Goal: Check status: Check status

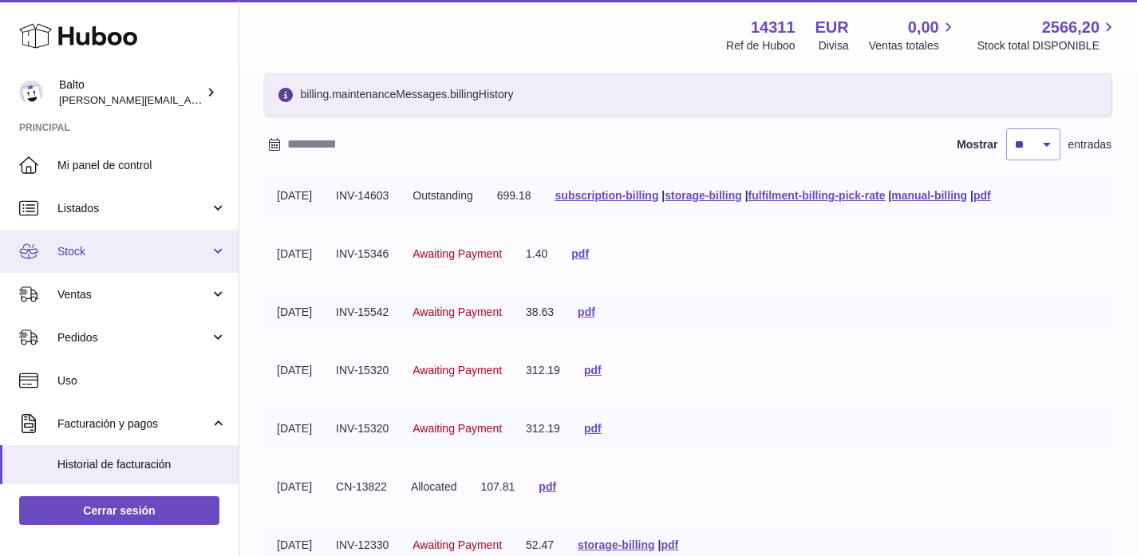
click at [84, 248] on span "Stock" at bounding box center [133, 251] width 152 height 15
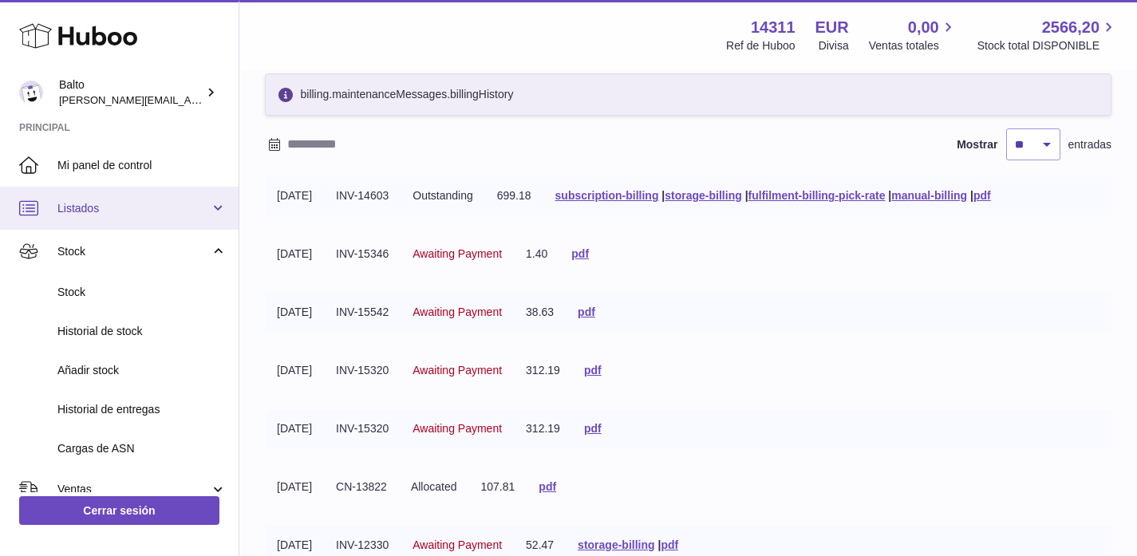
click at [97, 219] on link "Listados" at bounding box center [119, 208] width 239 height 43
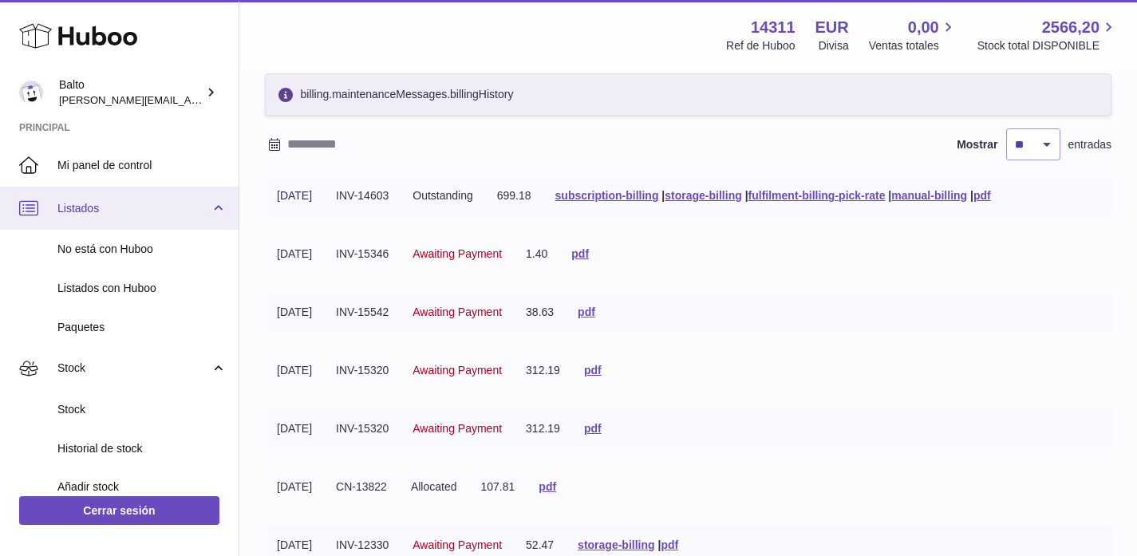
click at [97, 214] on span "Listados" at bounding box center [133, 208] width 152 height 15
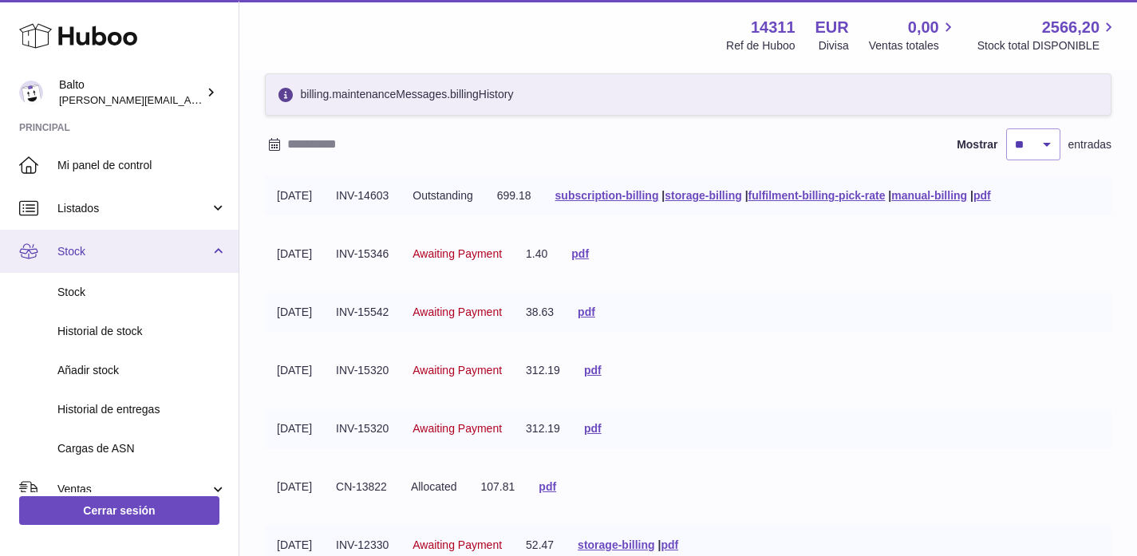
click at [81, 261] on link "Stock" at bounding box center [119, 251] width 239 height 43
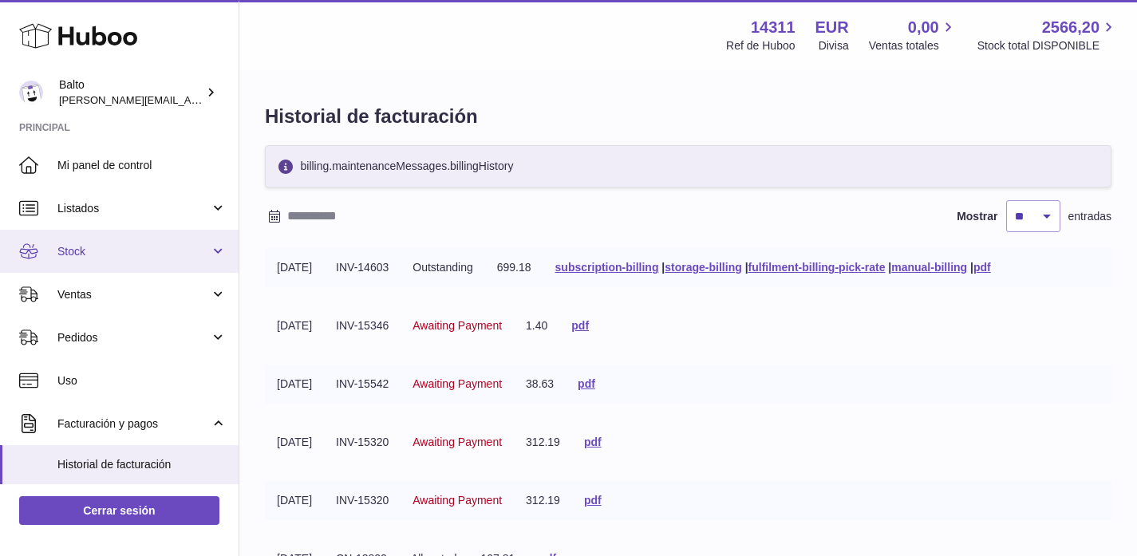
click at [97, 255] on span "Stock" at bounding box center [133, 251] width 152 height 15
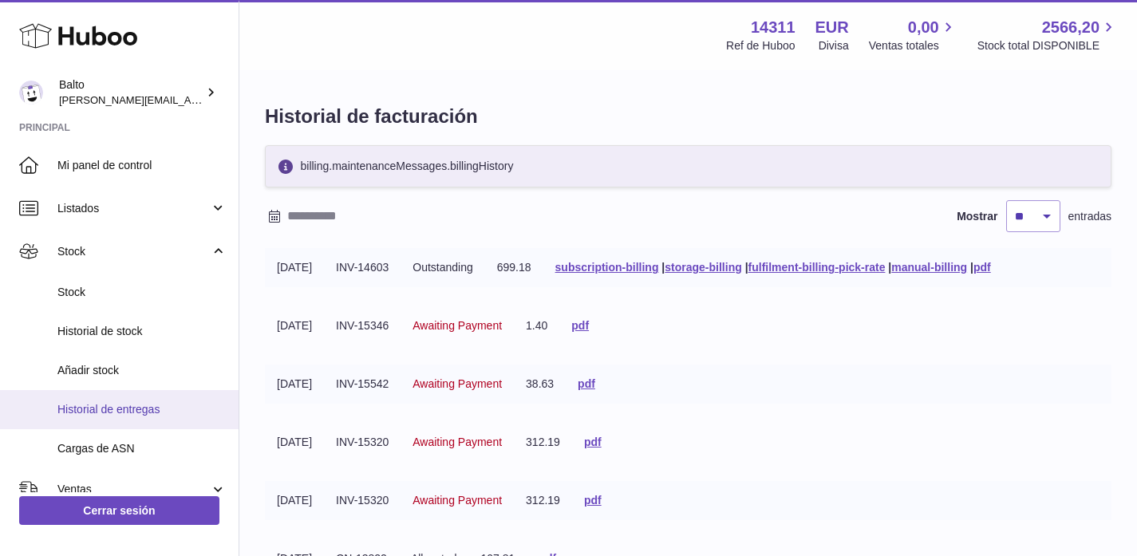
click at [129, 402] on span "Historial de entregas" at bounding box center [141, 409] width 169 height 15
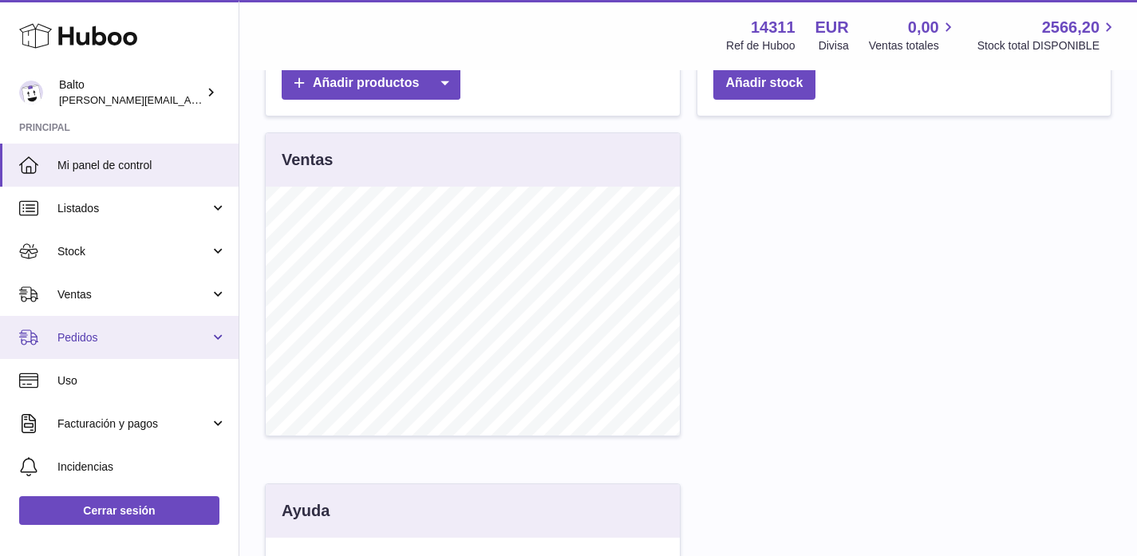
scroll to position [468, 0]
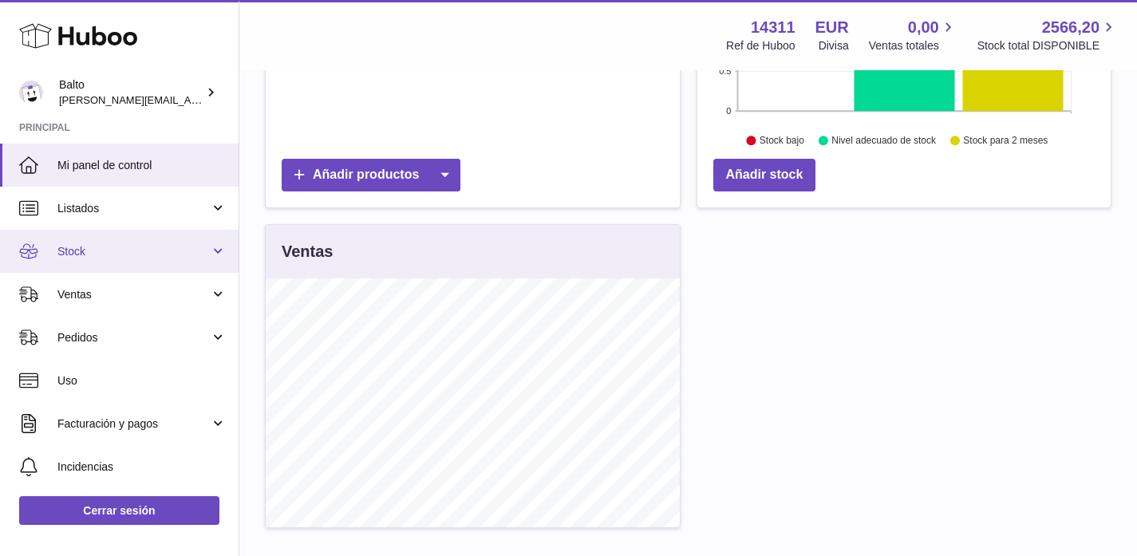
click at [211, 259] on link "Stock" at bounding box center [119, 251] width 239 height 43
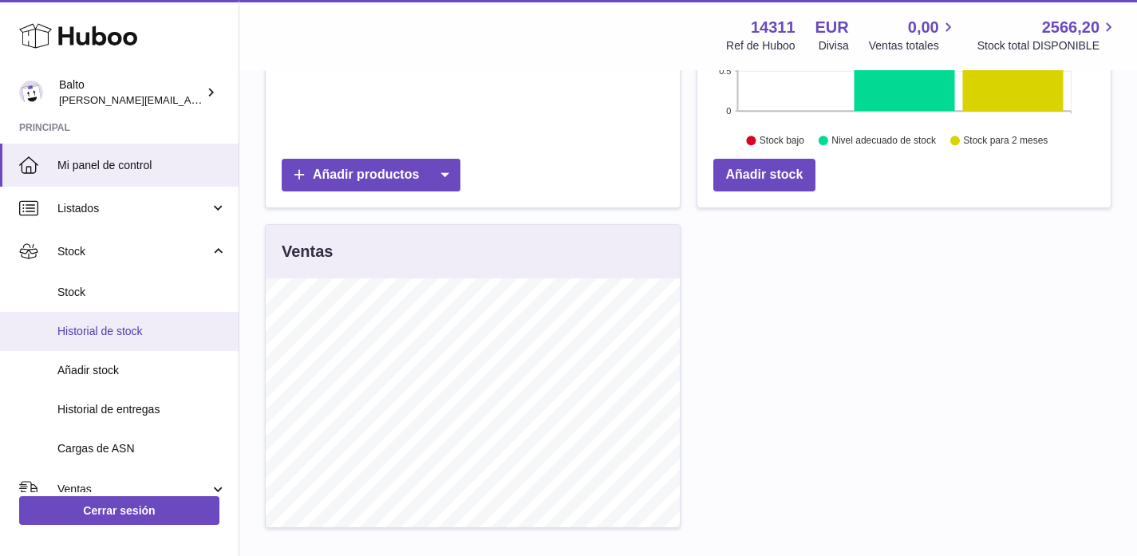
click at [120, 339] on link "Historial de stock" at bounding box center [119, 331] width 239 height 39
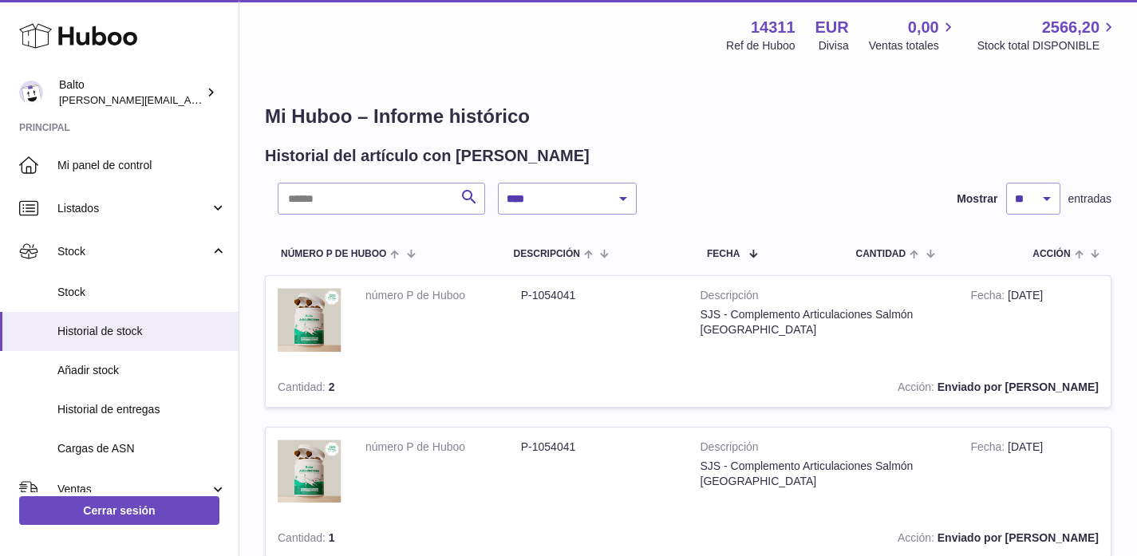
click at [529, 354] on td "número P de Huboo P-1054041" at bounding box center [521, 322] width 335 height 92
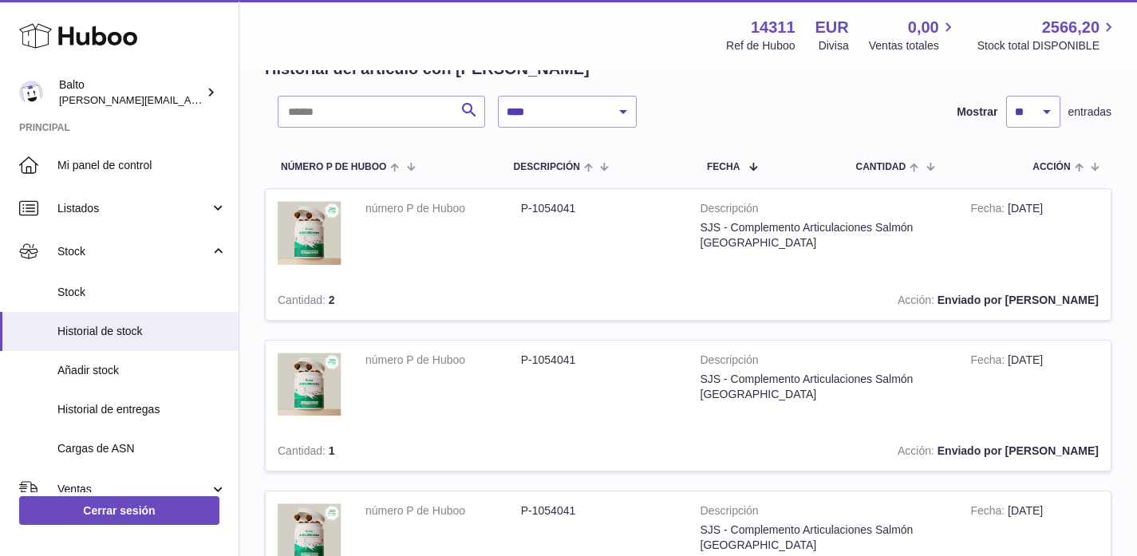
scroll to position [149, 0]
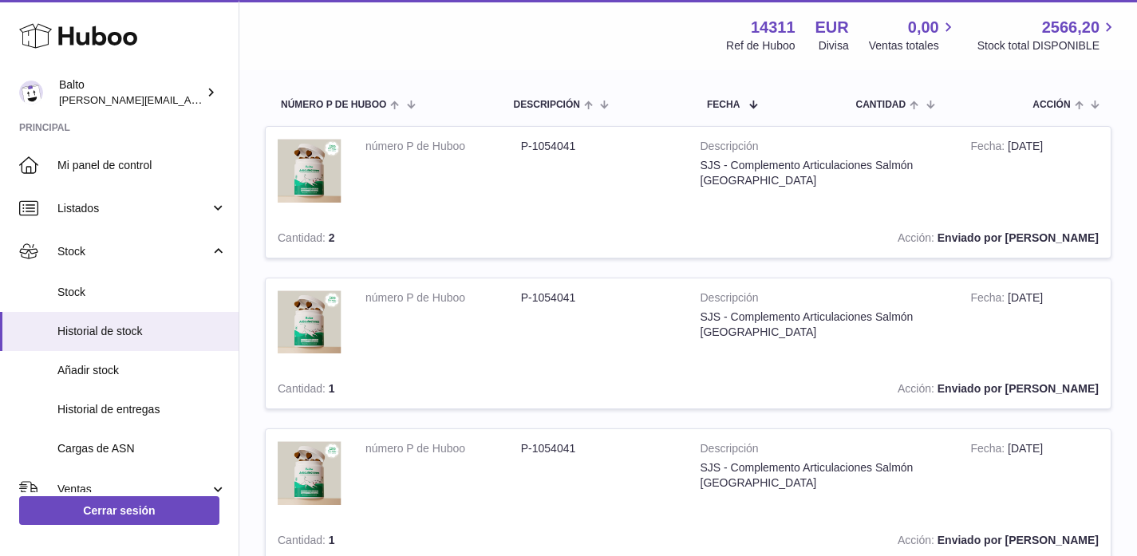
click at [1040, 253] on td "Acción Enviado por Huboo" at bounding box center [764, 238] width 693 height 39
click at [1039, 239] on strong "Enviado por Huboo" at bounding box center [1018, 237] width 161 height 13
click at [730, 140] on strong "Descripción" at bounding box center [824, 148] width 247 height 19
click at [736, 184] on td "Descripción SJS - Complemento Articulaciones Salmón España" at bounding box center [824, 173] width 271 height 92
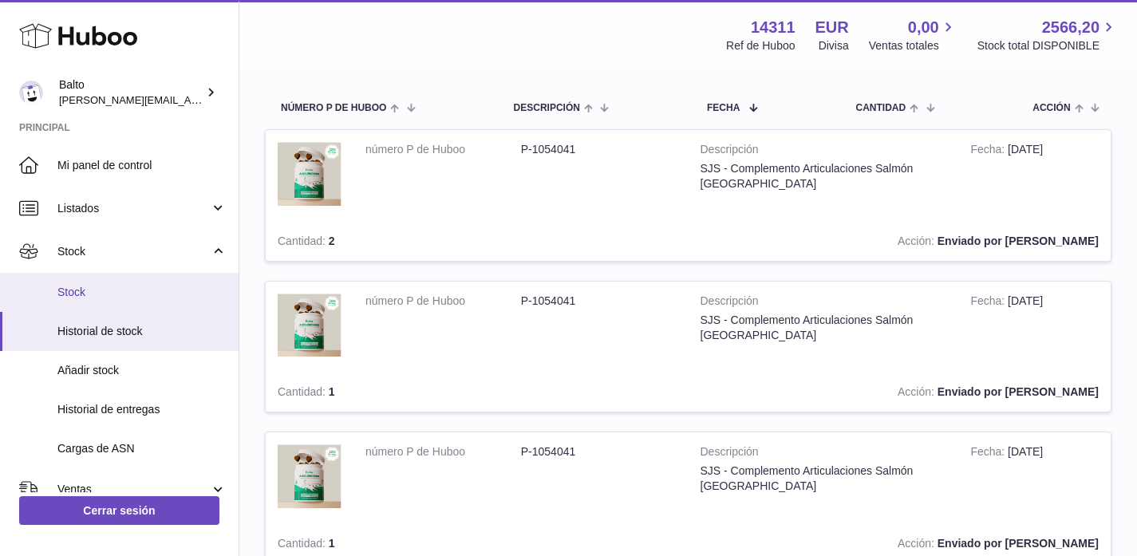
scroll to position [146, 0]
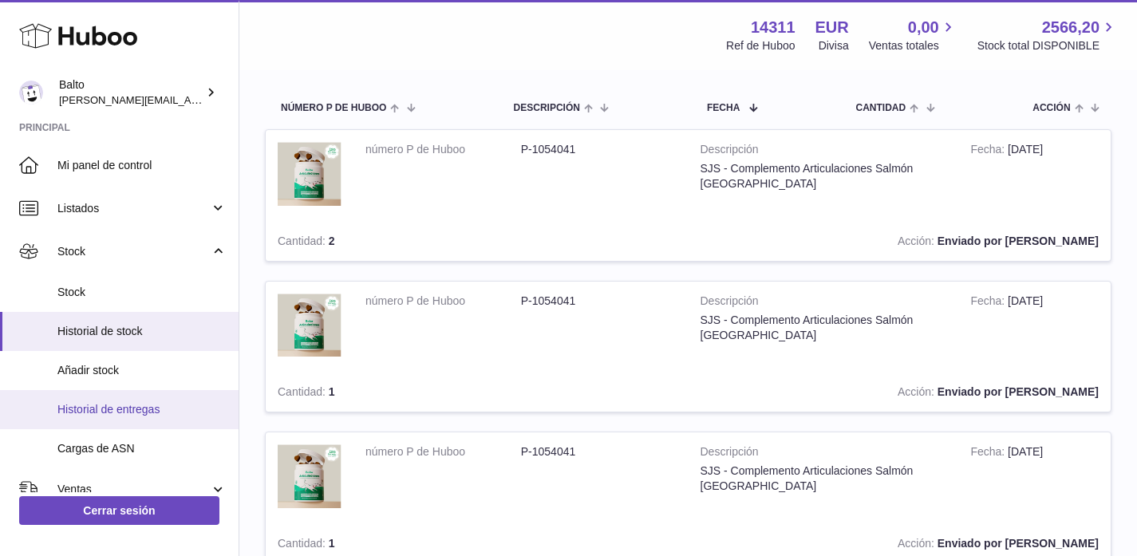
click at [97, 418] on link "Historial de entregas" at bounding box center [119, 409] width 239 height 39
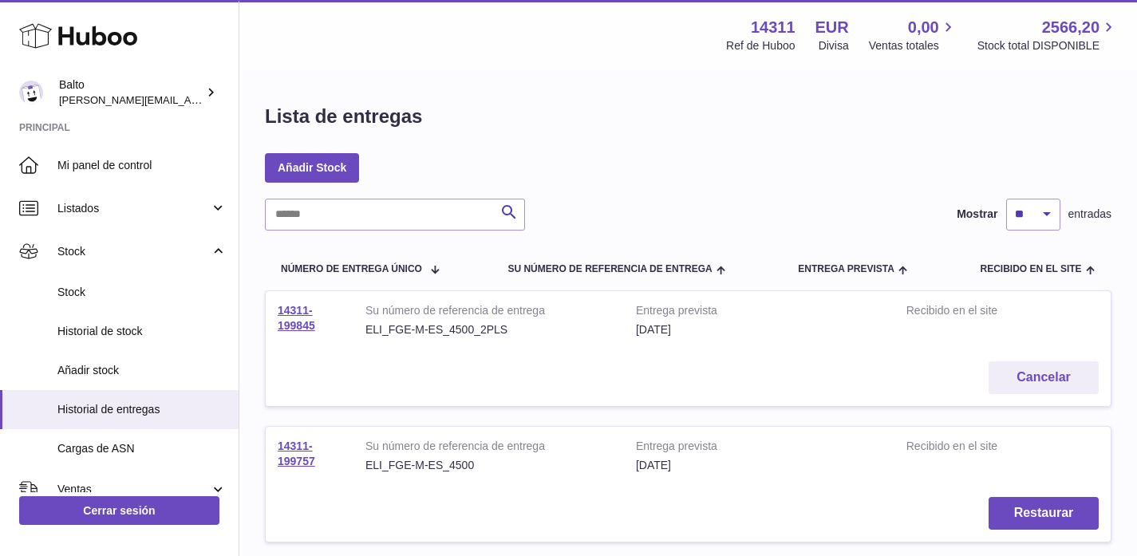
click at [547, 359] on td "Cancelar" at bounding box center [688, 378] width 845 height 57
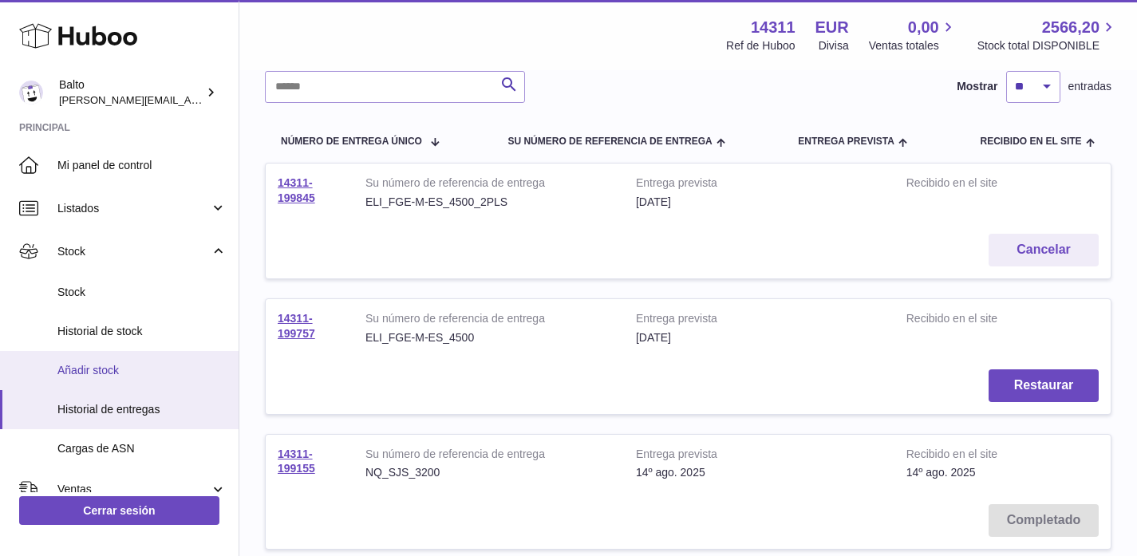
scroll to position [120, 0]
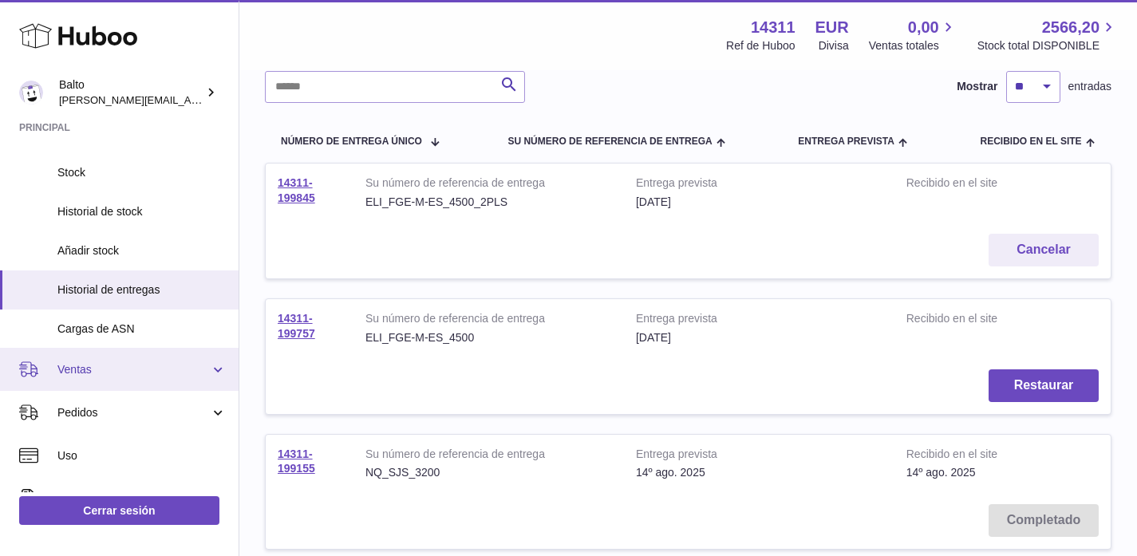
click at [138, 368] on span "Ventas" at bounding box center [133, 369] width 152 height 15
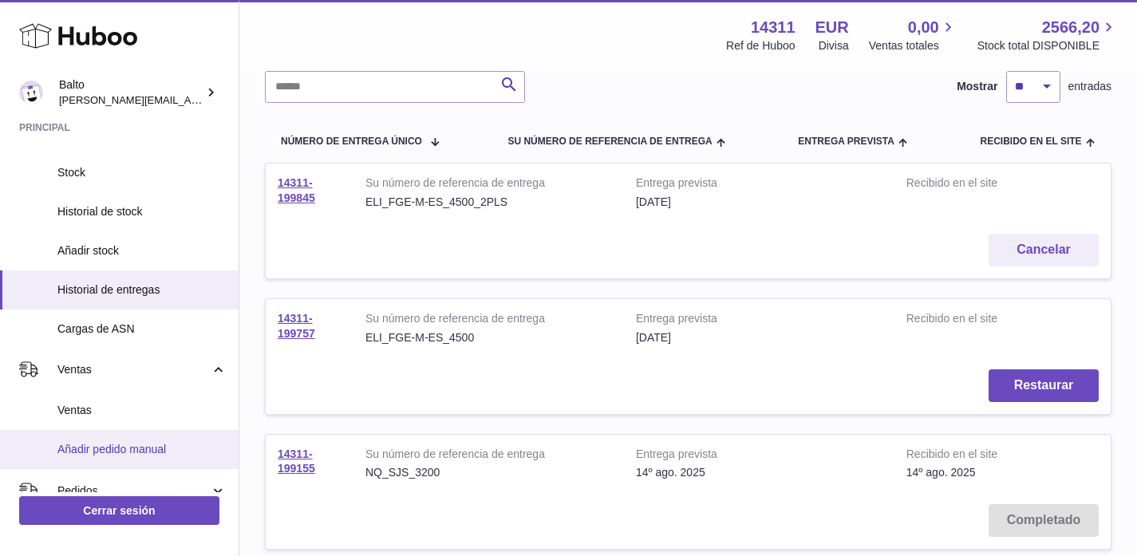
scroll to position [251, 0]
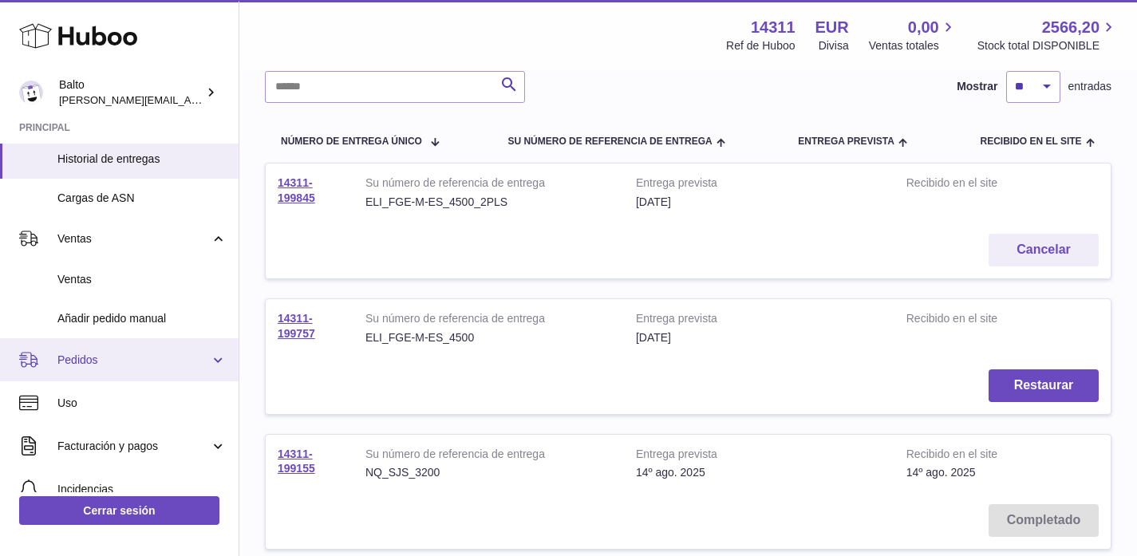
click at [121, 367] on link "Pedidos" at bounding box center [119, 359] width 239 height 43
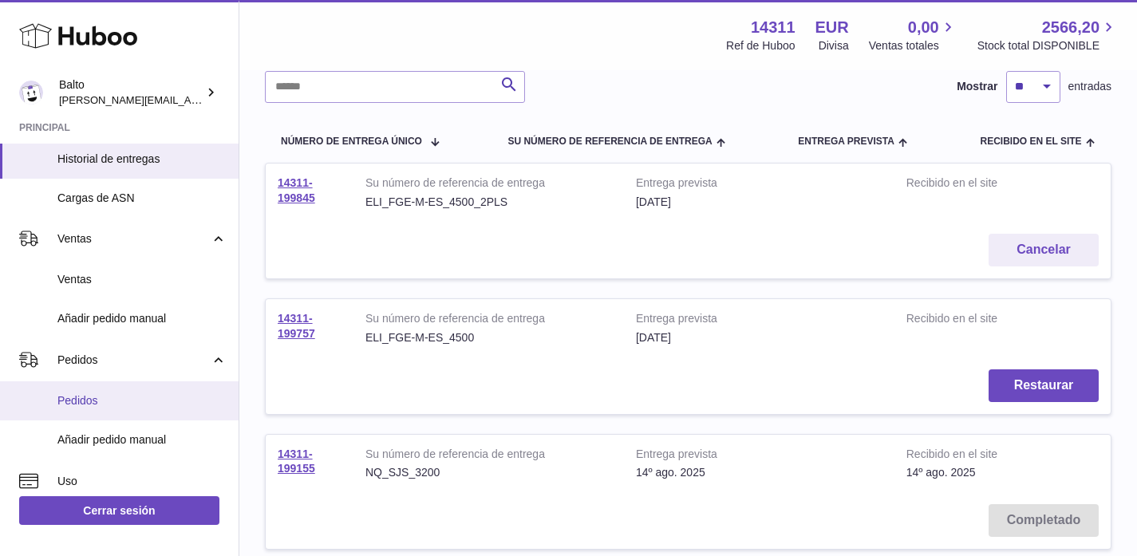
click at [142, 408] on span "Pedidos" at bounding box center [141, 400] width 169 height 15
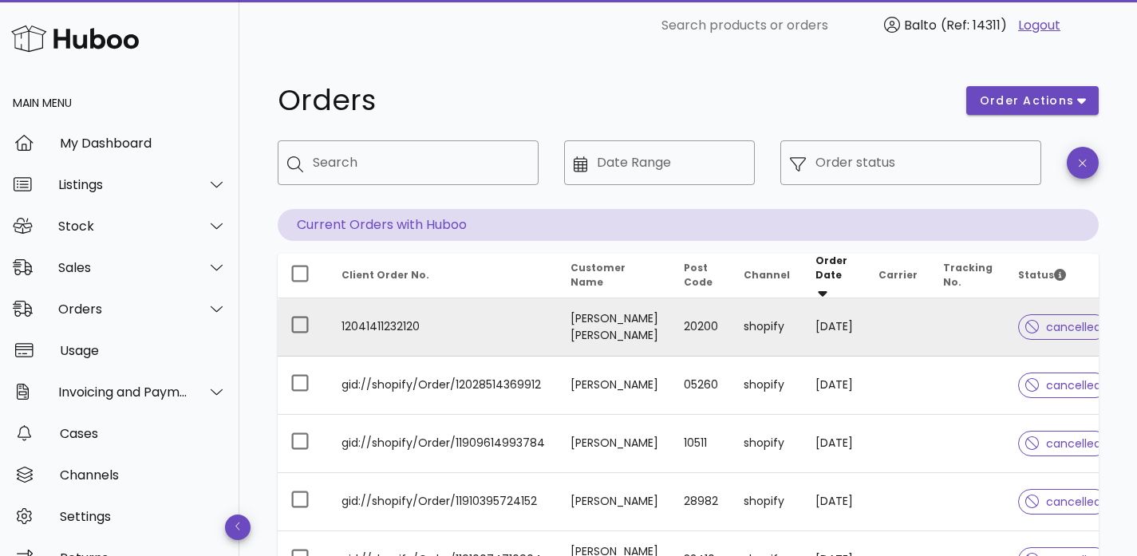
click at [460, 312] on td "12041411232120" at bounding box center [443, 327] width 229 height 58
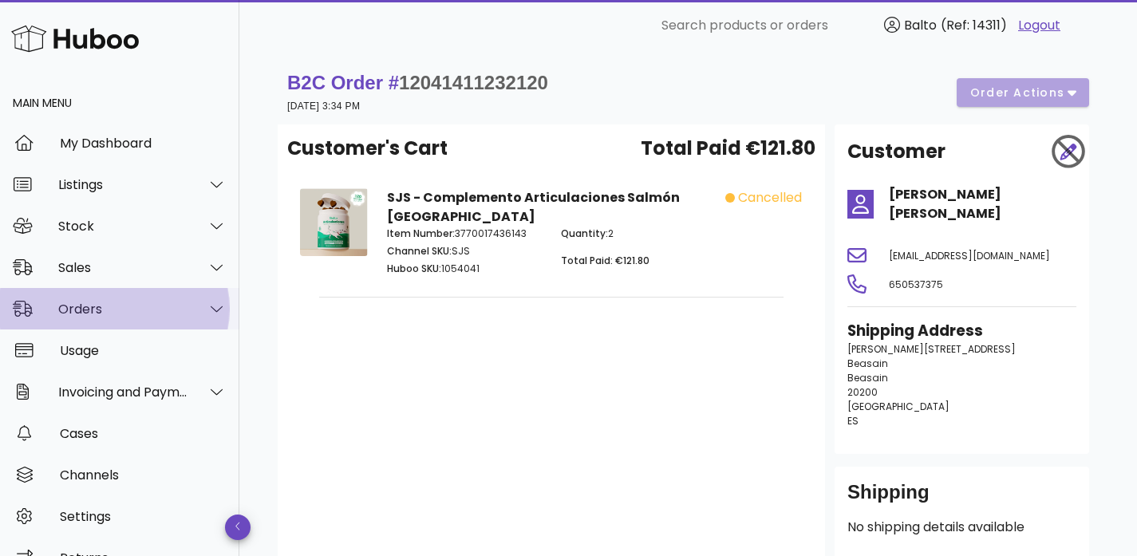
click at [121, 310] on div "Orders" at bounding box center [123, 309] width 130 height 15
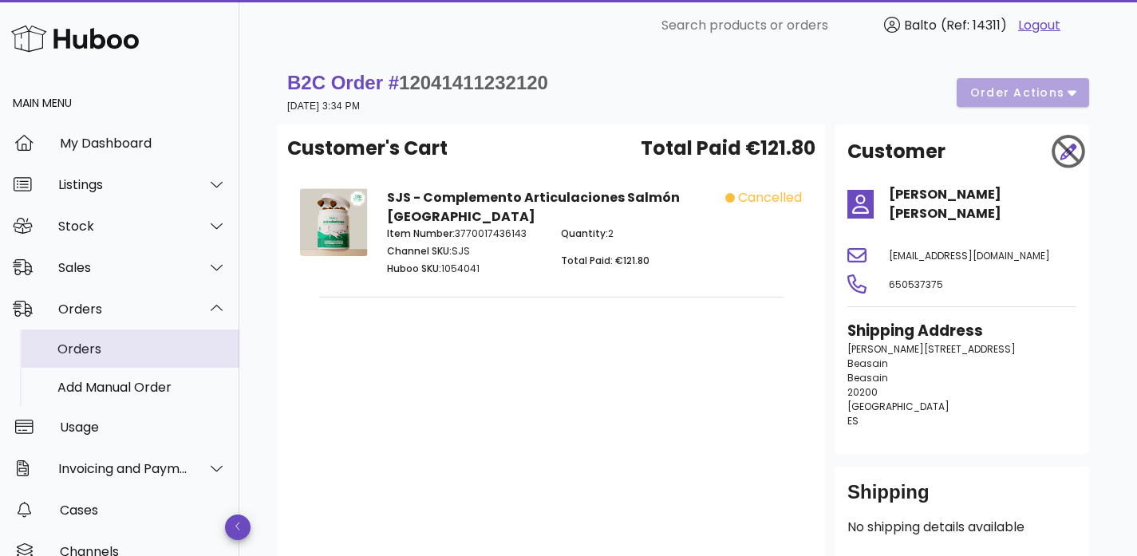
click at [123, 355] on div "Orders" at bounding box center [141, 349] width 169 height 15
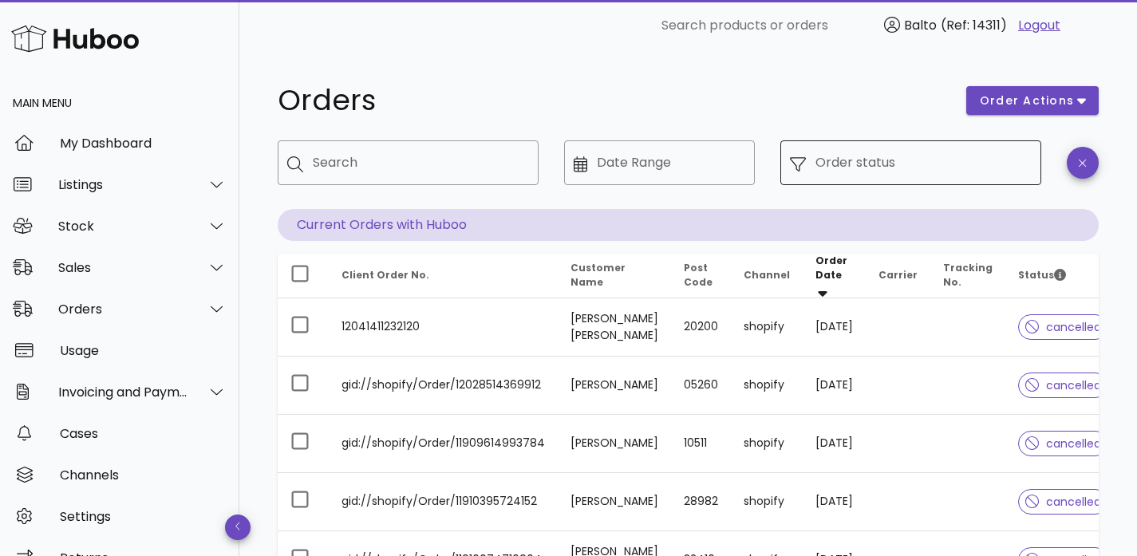
click at [954, 155] on input "Order status" at bounding box center [924, 163] width 216 height 26
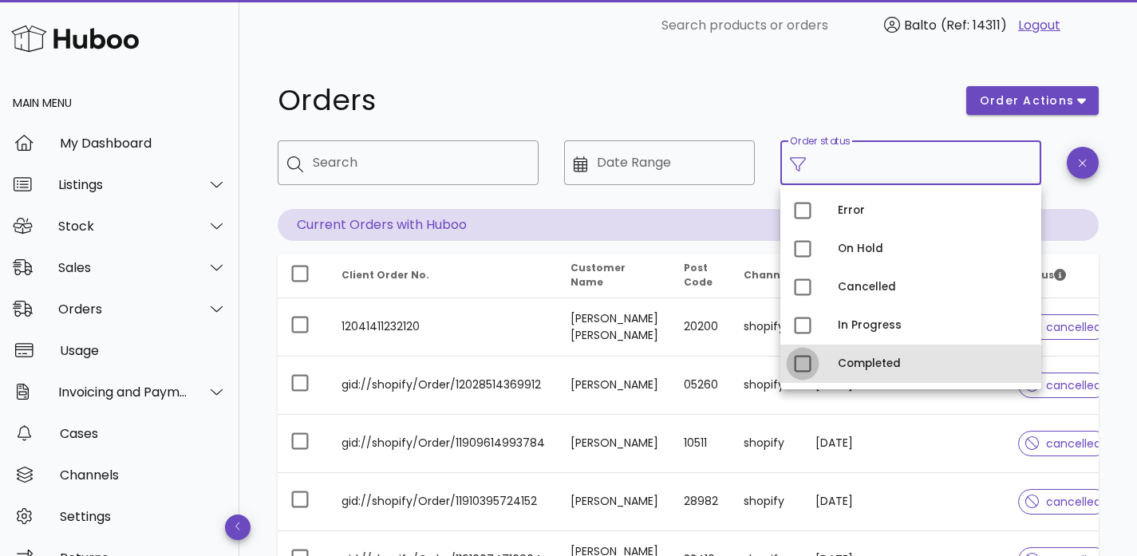
click at [812, 362] on div at bounding box center [802, 363] width 27 height 27
type input "**********"
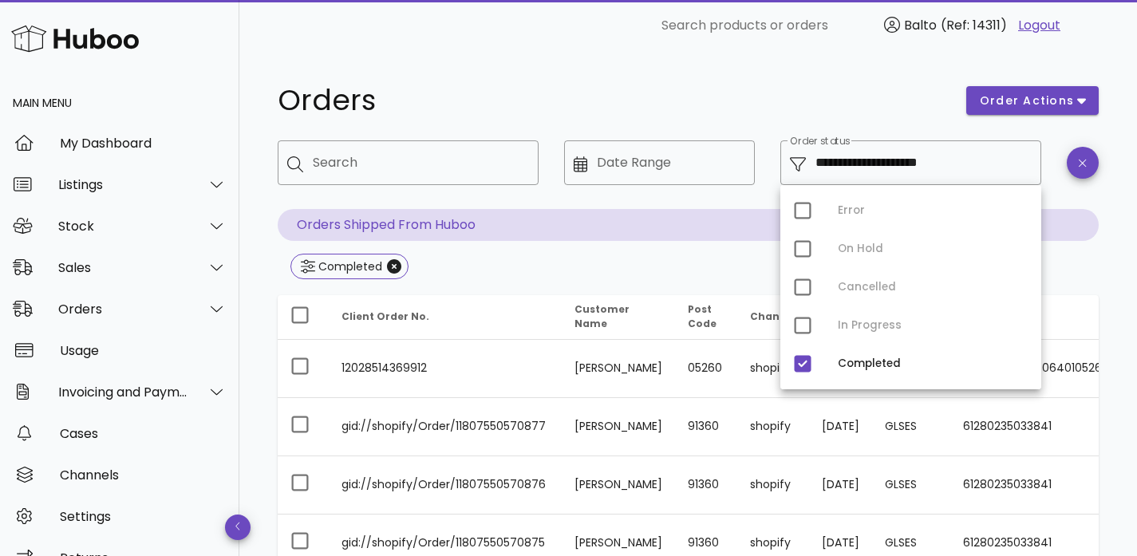
click at [863, 92] on h1 "Orders" at bounding box center [613, 100] width 670 height 29
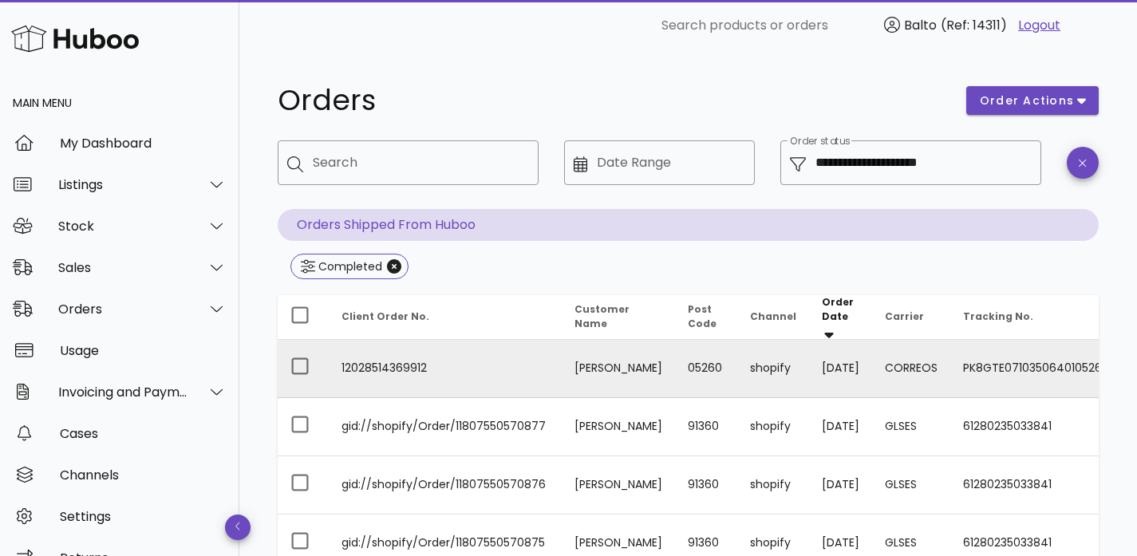
click at [675, 381] on td "05260" at bounding box center [706, 369] width 62 height 58
